Goal: Find specific page/section: Find specific page/section

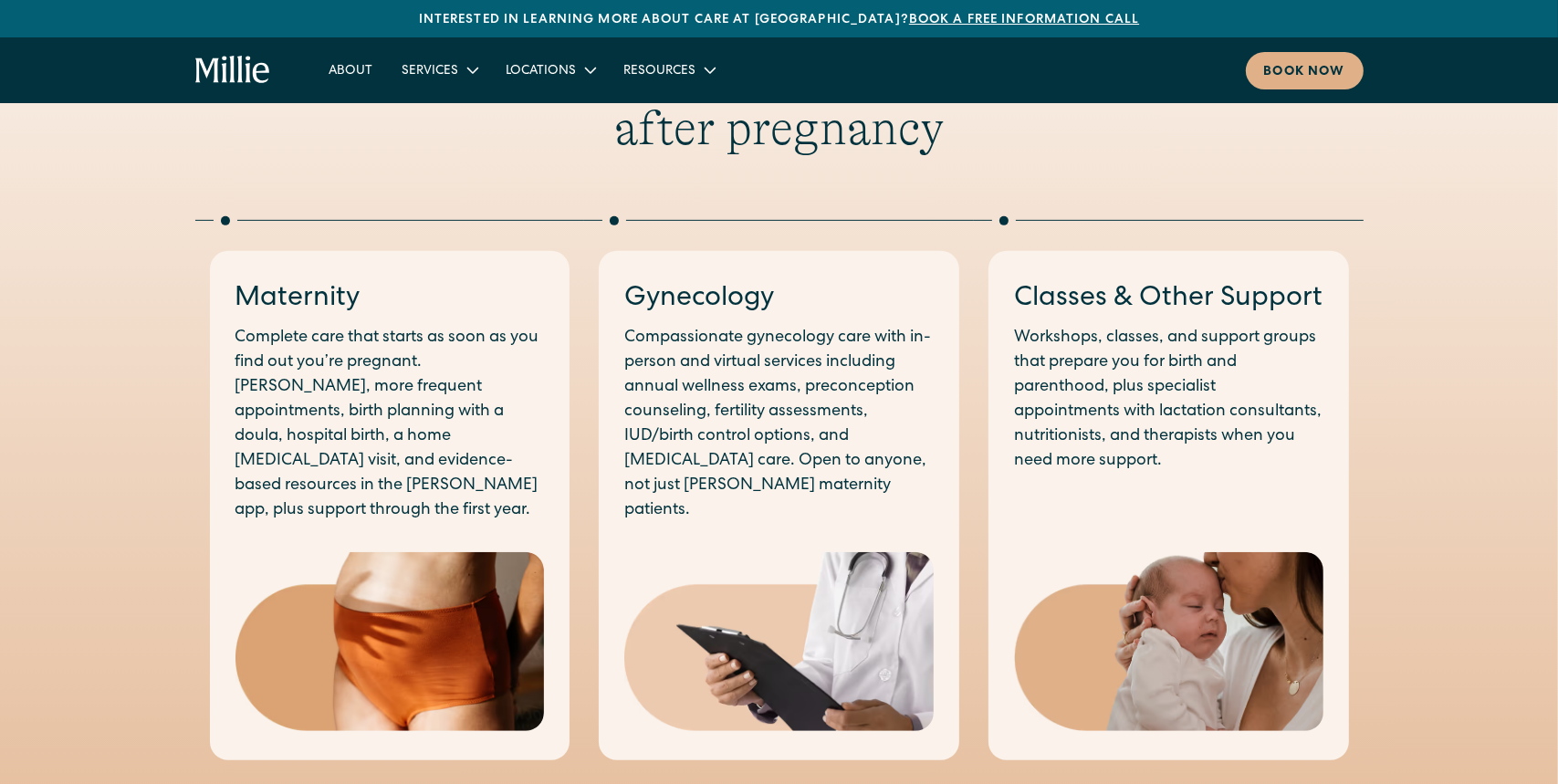
scroll to position [1368, 0]
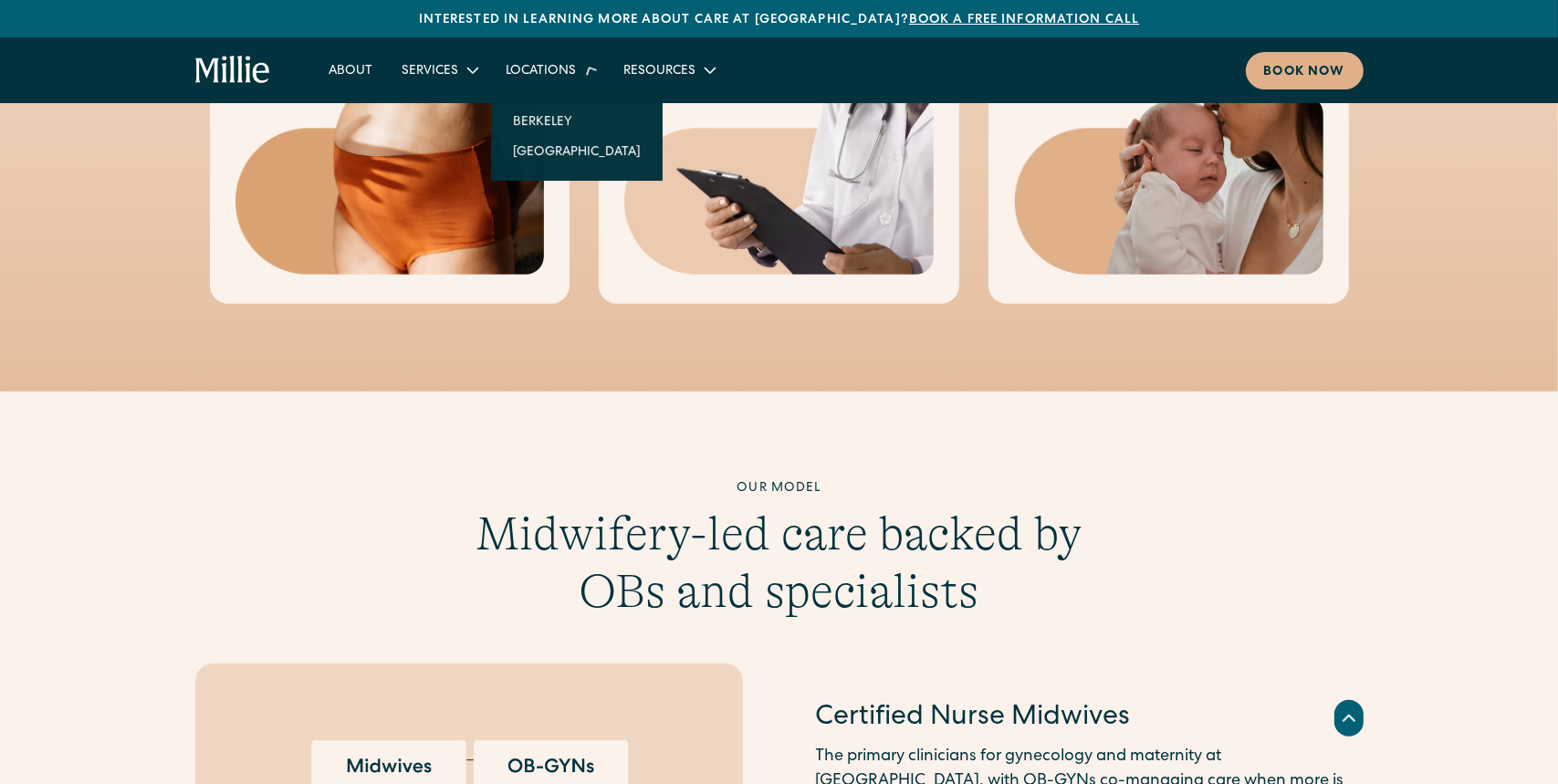
click at [510, 57] on div "Locations" at bounding box center [549, 69] width 118 height 30
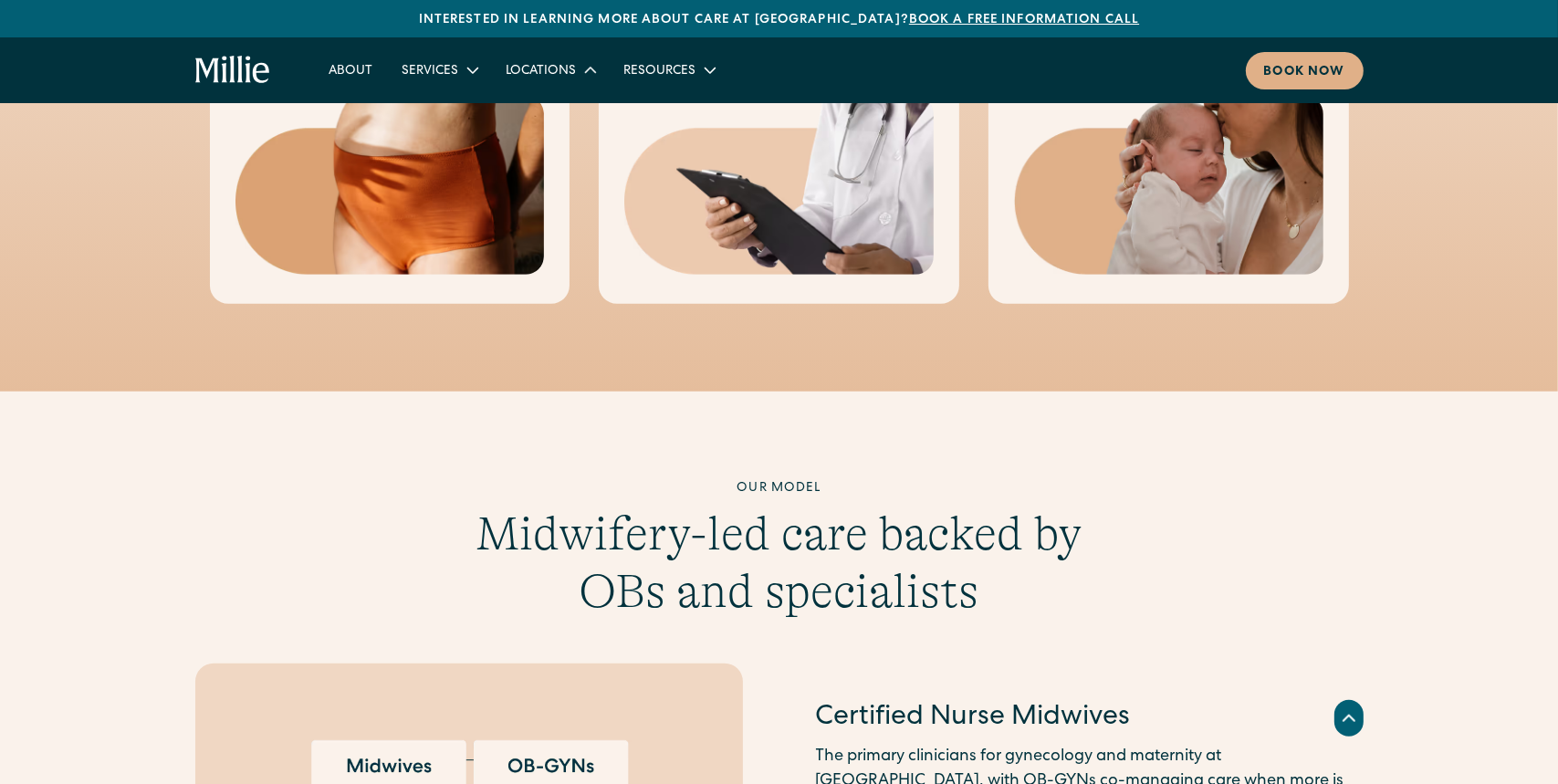
click at [531, 68] on div "Locations" at bounding box center [540, 72] width 70 height 19
click at [527, 113] on link "Berkeley" at bounding box center [577, 114] width 157 height 30
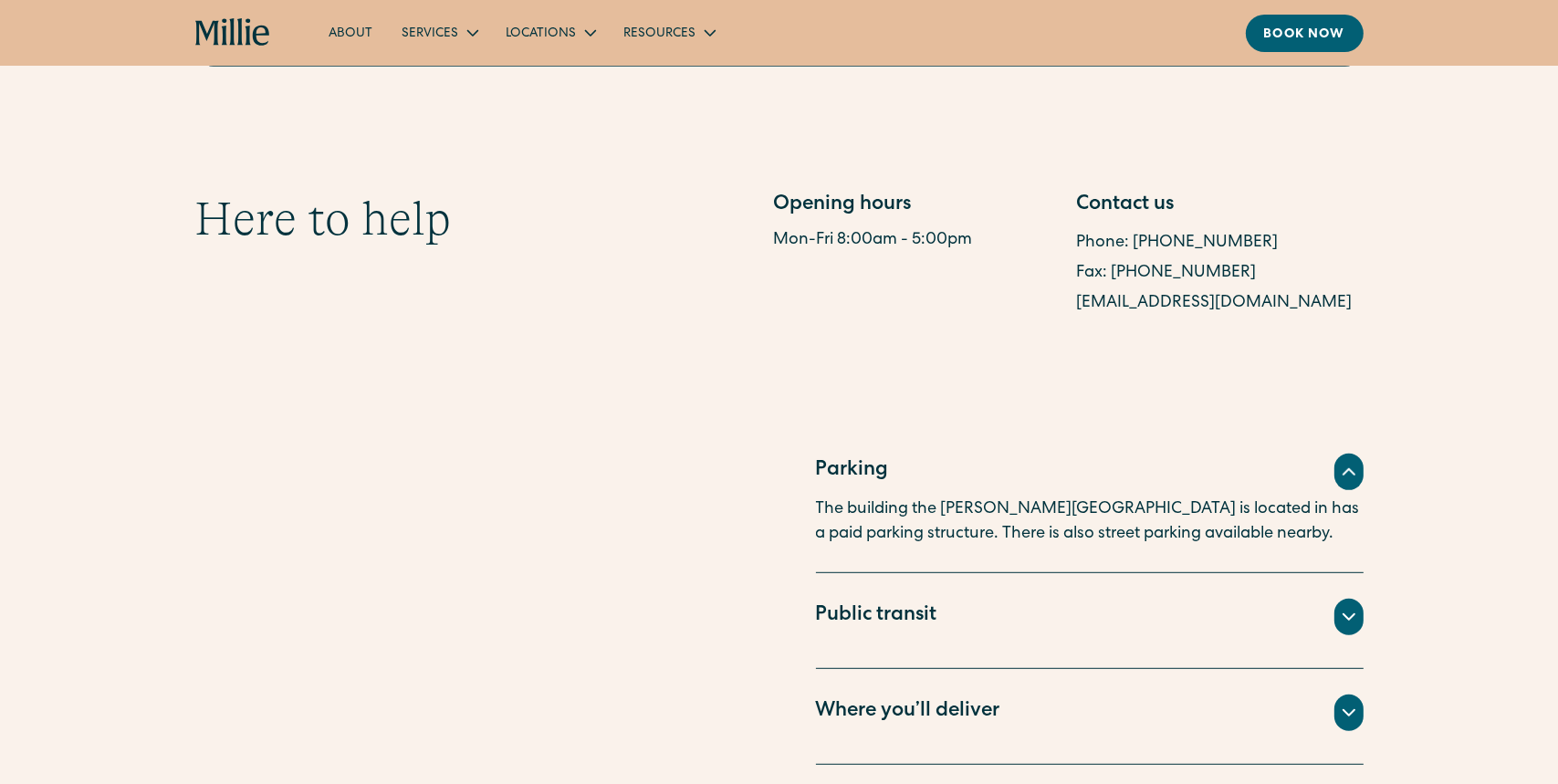
scroll to position [1186, 0]
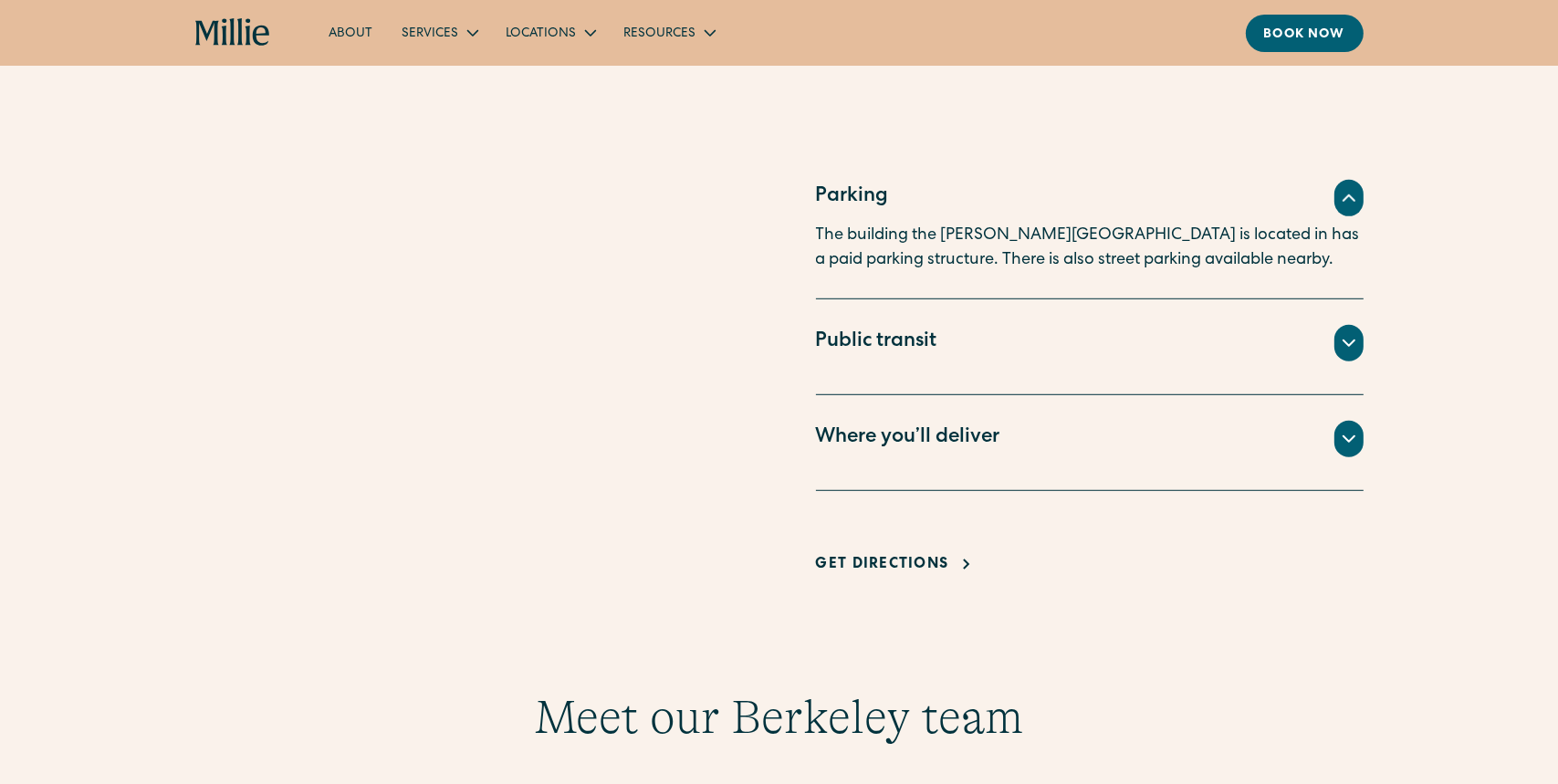
click at [1355, 358] on div at bounding box center [1349, 343] width 29 height 36
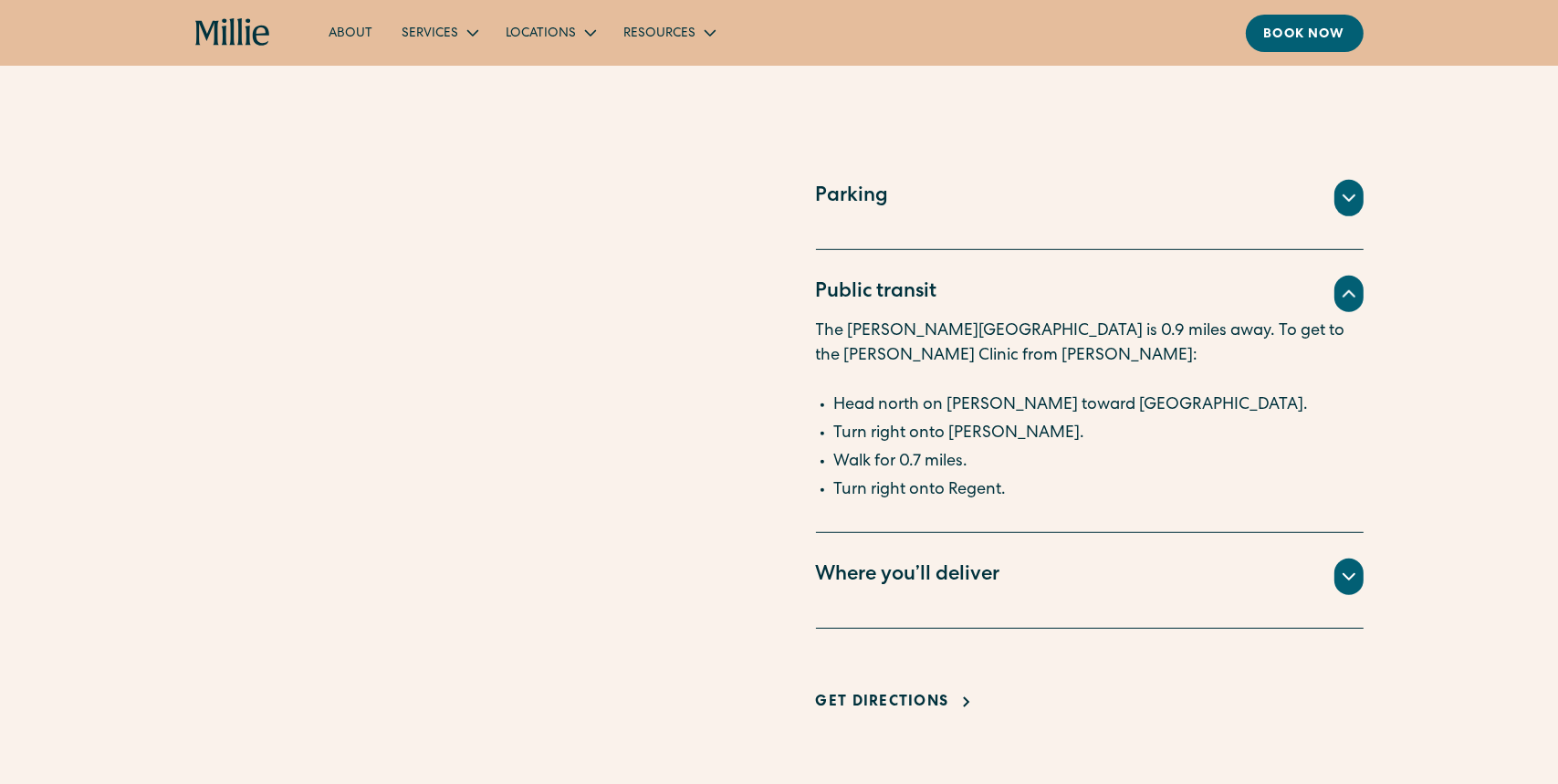
click at [1362, 268] on div "Public transit The Ashby BART station is 0.9 miles away. To get to the Millie C…" at bounding box center [1090, 391] width 547 height 283
click at [1362, 288] on div at bounding box center [1349, 294] width 29 height 36
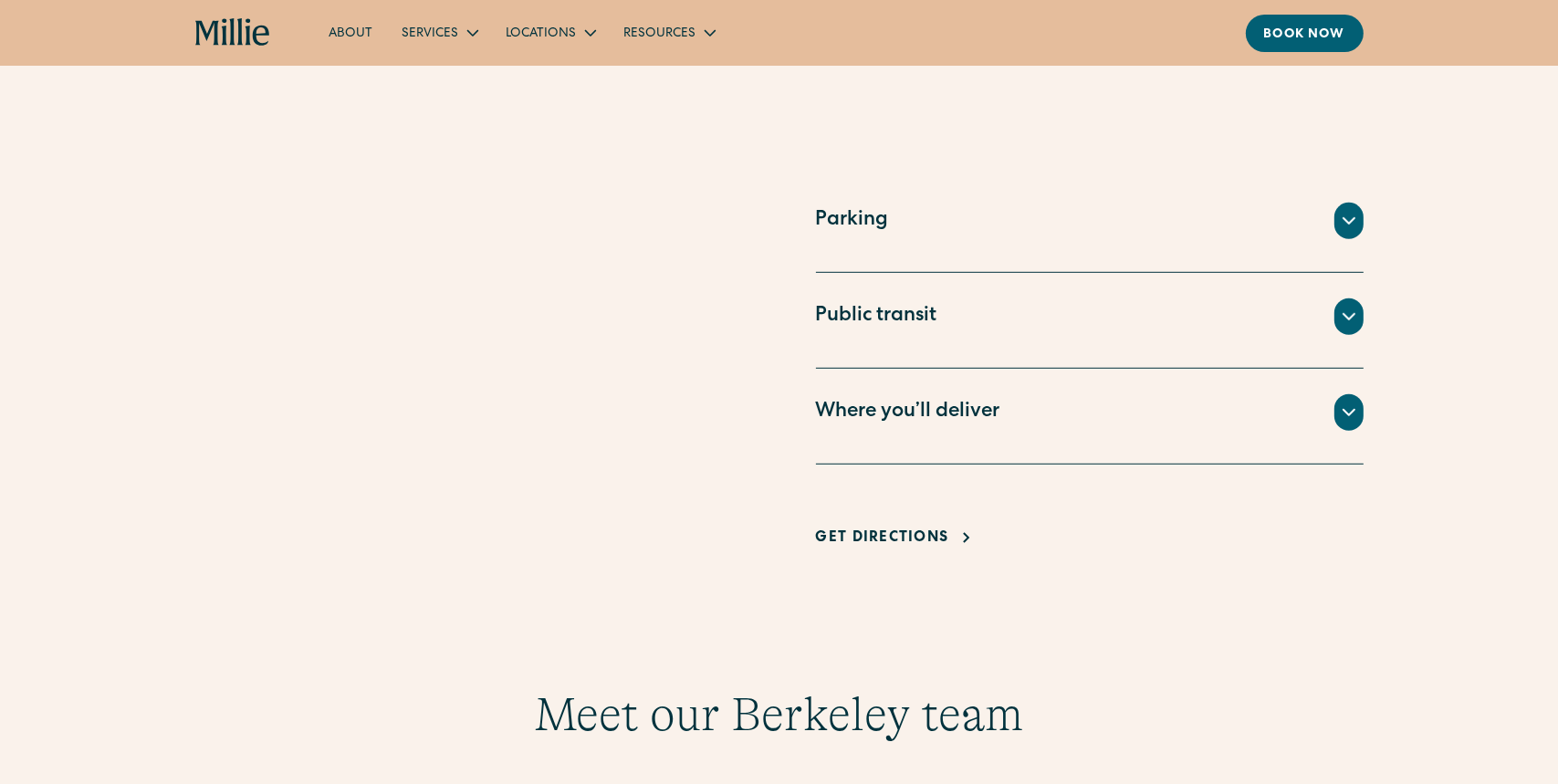
click at [1357, 405] on icon at bounding box center [1349, 412] width 22 height 22
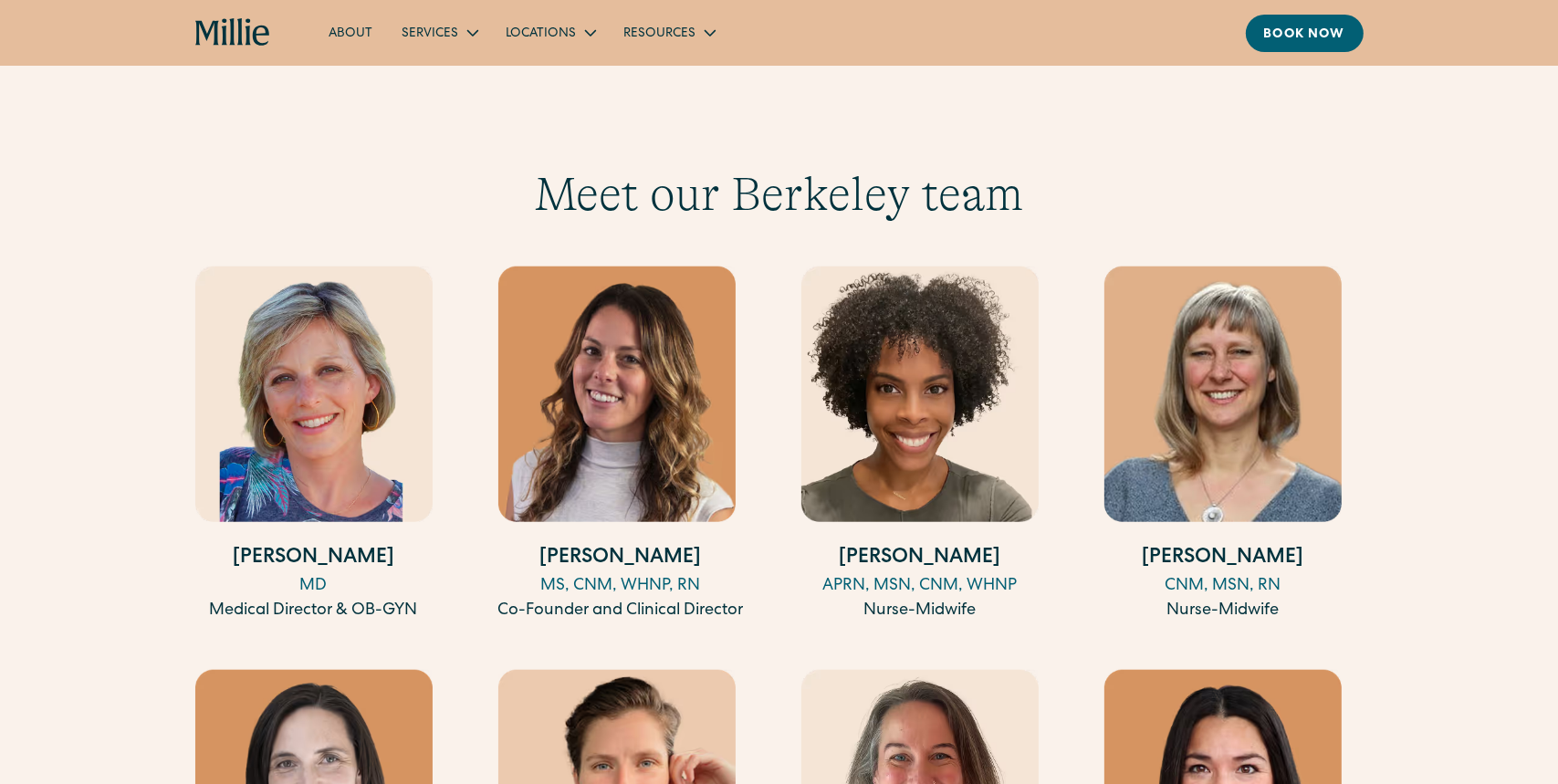
scroll to position [1733, 0]
click at [296, 574] on div "MD" at bounding box center [313, 586] width 237 height 25
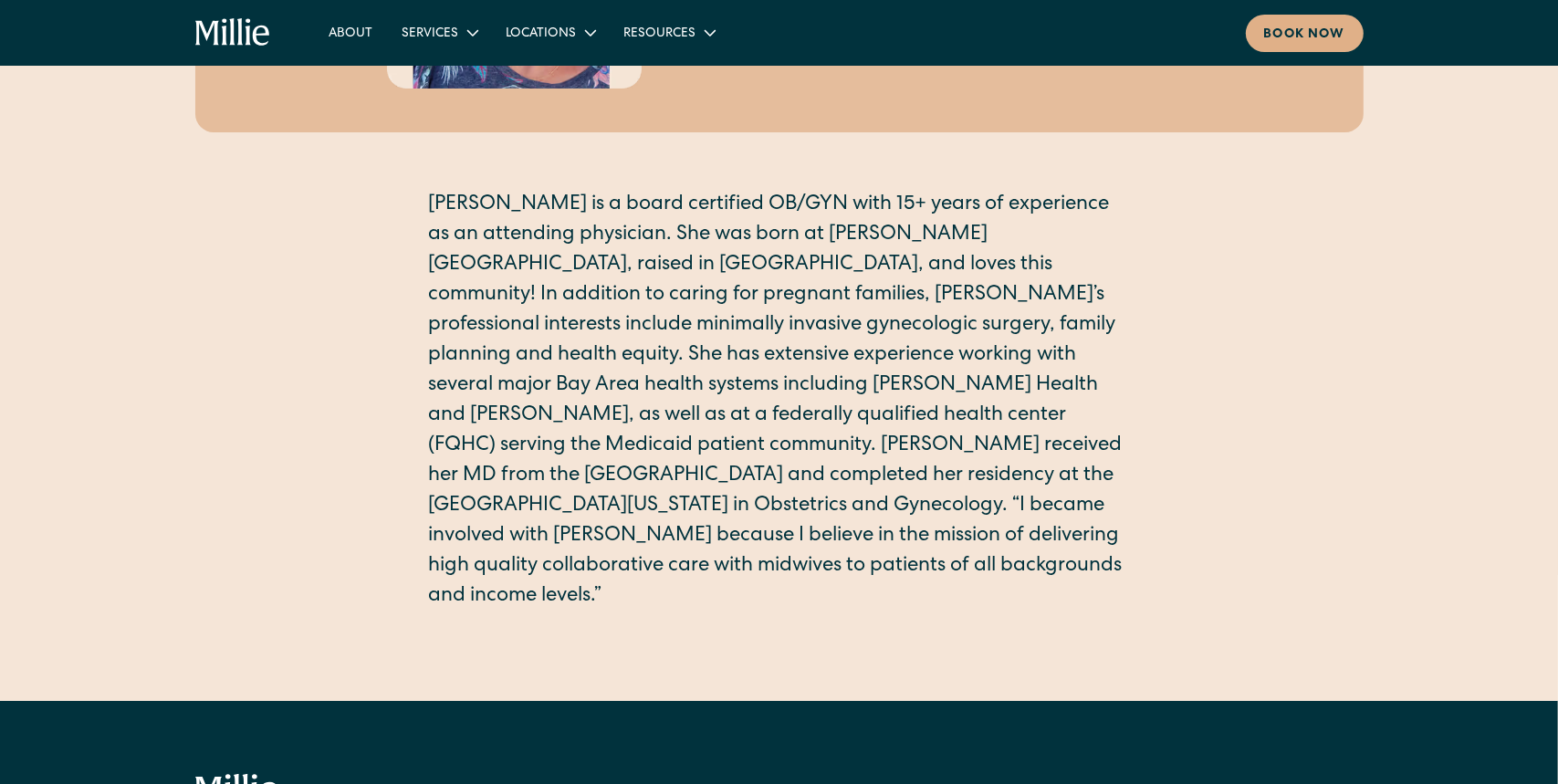
scroll to position [365, 0]
